Goal: Find specific page/section: Find specific page/section

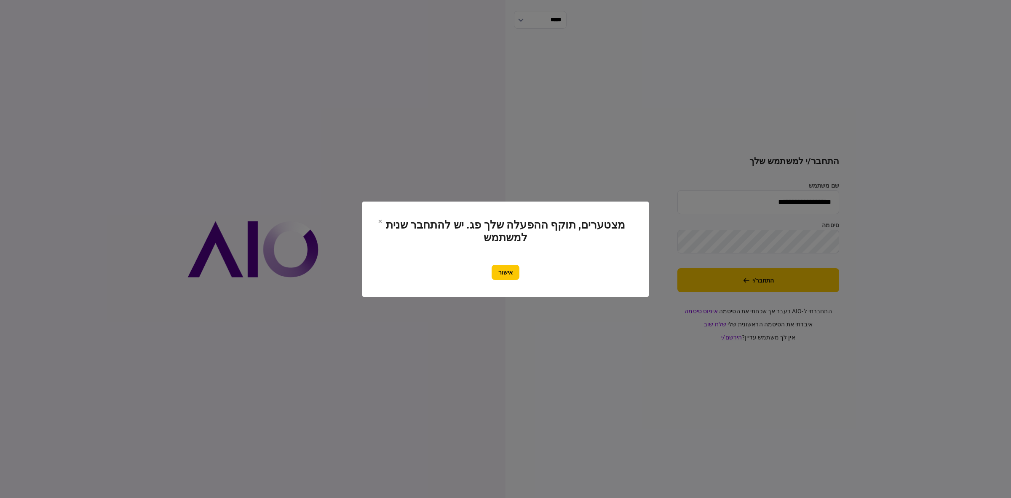
click at [520, 279] on section "מצטערים, תוקף ההפעלה שלך פג. יש להתחבר שנית למשתמש אישור" at bounding box center [505, 248] width 287 height 95
click at [515, 274] on button "אישור" at bounding box center [506, 272] width 28 height 15
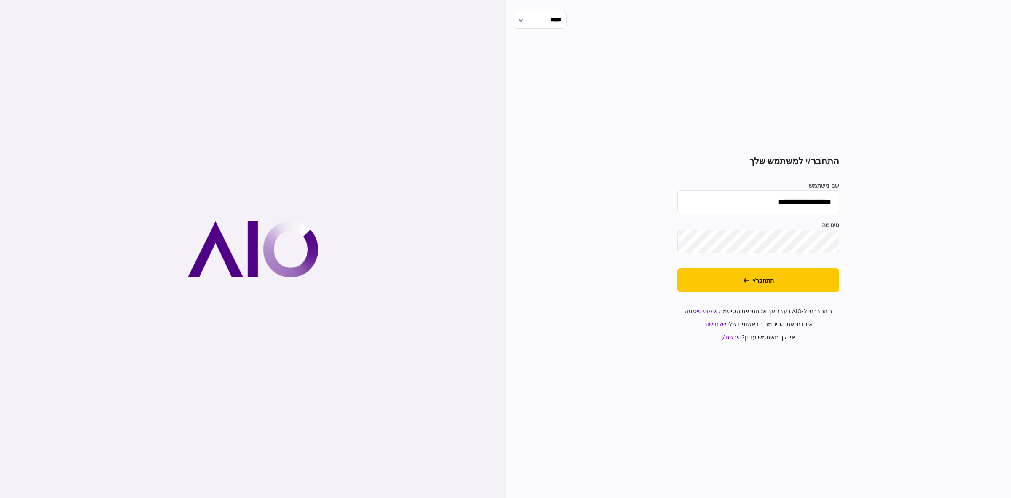
click at [715, 279] on button "התחבר/י" at bounding box center [759, 280] width 162 height 24
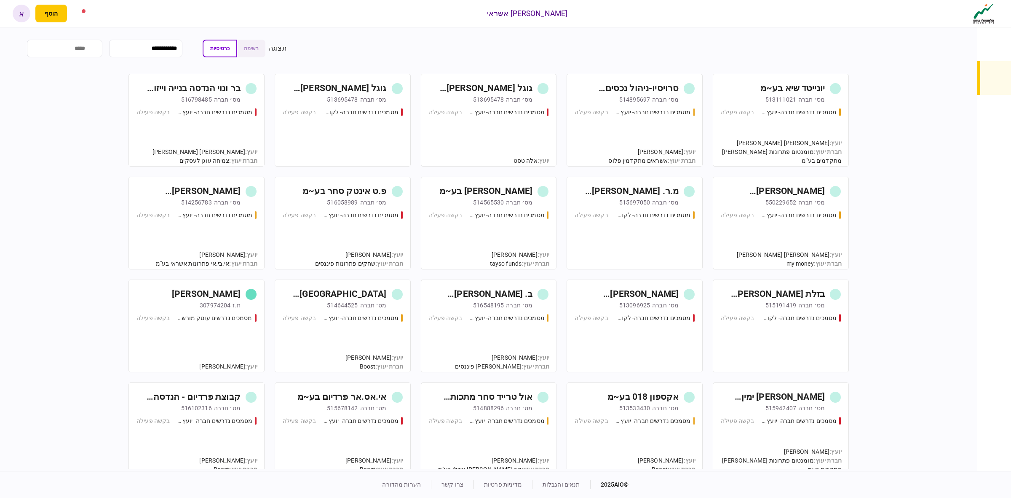
click at [900, 147] on div "יונייטד שיא בע~מ [PERSON_NAME]׳ חברה 513111021 מסמכים נדרשים חברה- יועץ - תהליך…" at bounding box center [488, 271] width 937 height 395
click at [628, 243] on div "מסמכים נדרשים חברה- לקוח קצה - ישיר בקשה פעילה" at bounding box center [635, 236] width 120 height 51
